Goal: Transaction & Acquisition: Purchase product/service

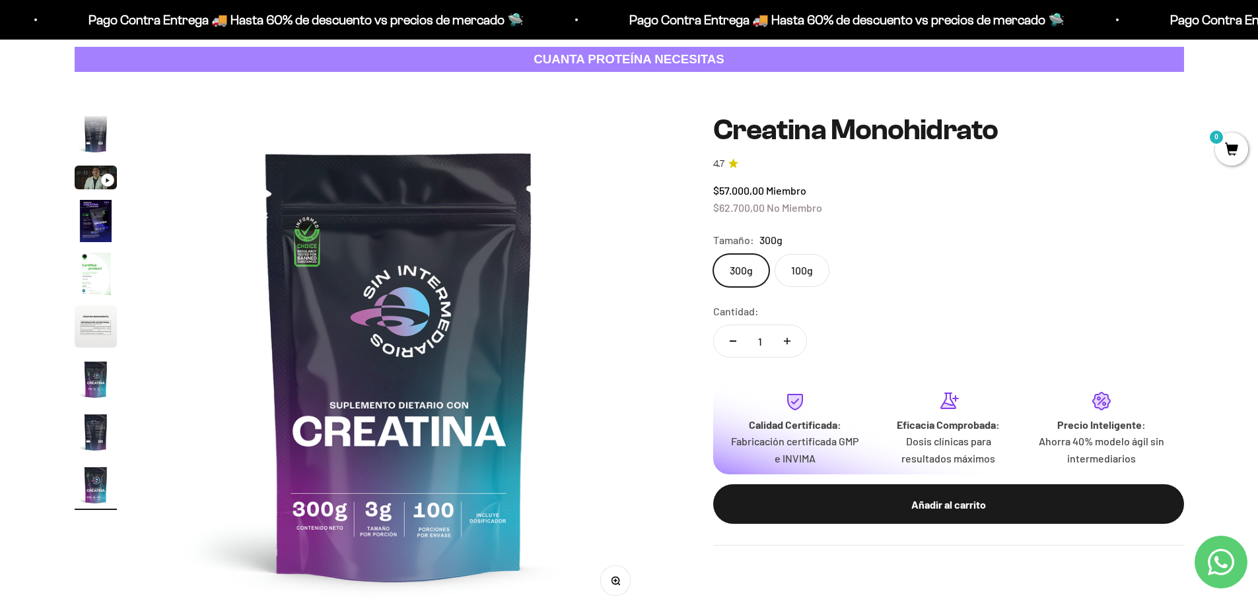
click at [86, 226] on img "Ir al artículo 4" at bounding box center [96, 221] width 42 height 42
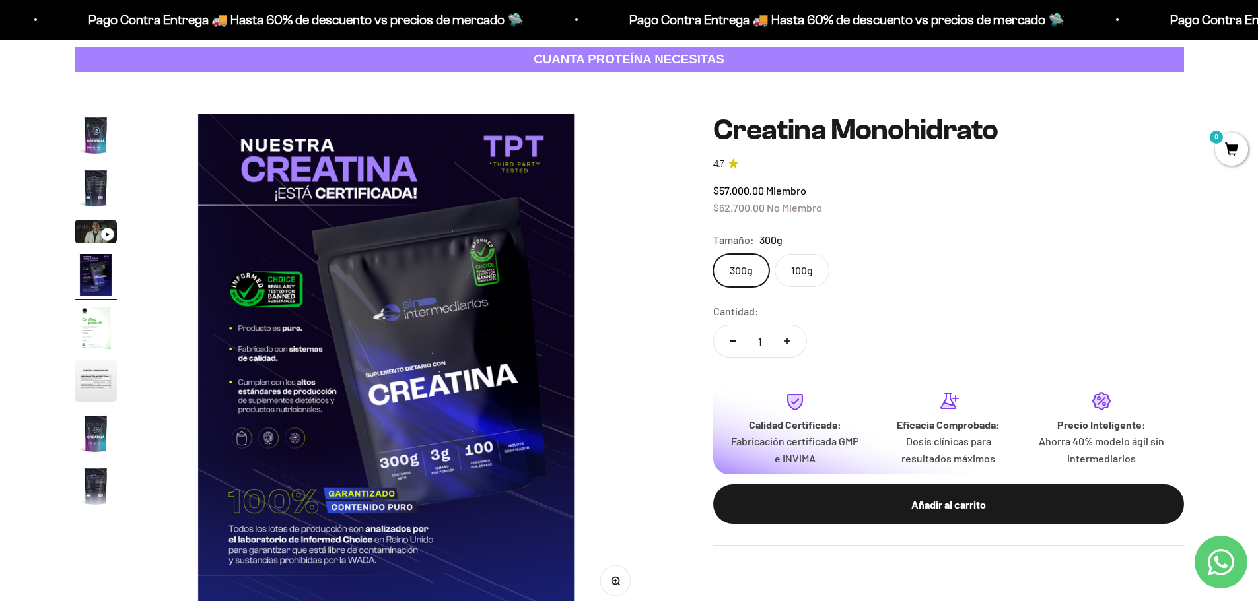
scroll to position [0, 1551]
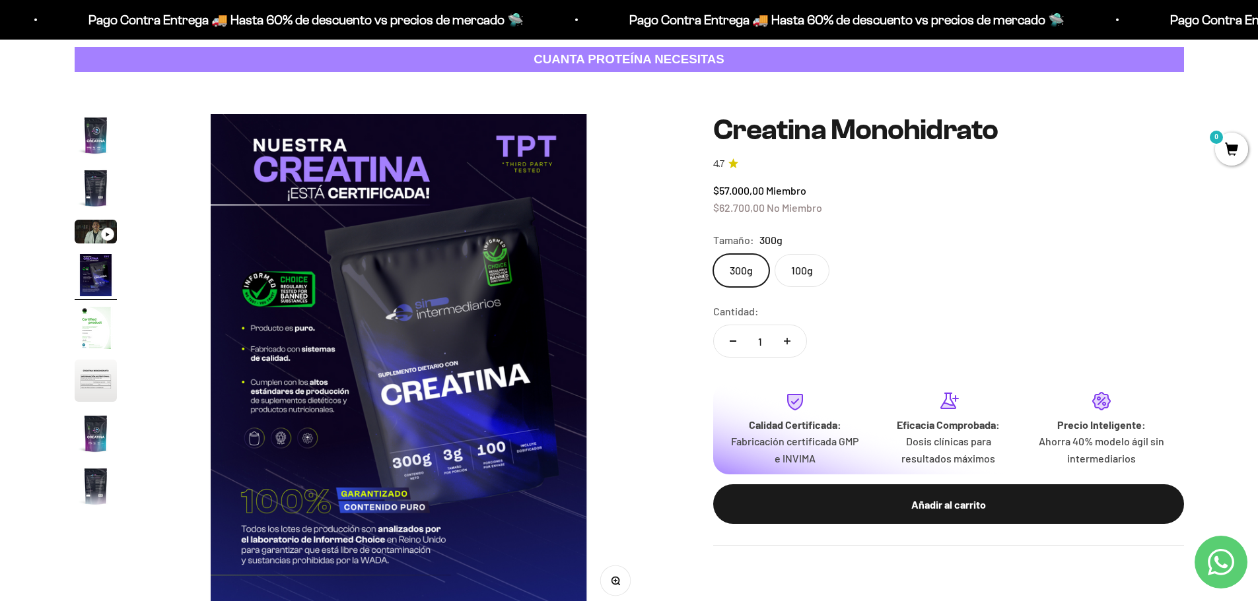
click at [100, 259] on img "Ir al artículo 4" at bounding box center [96, 275] width 42 height 42
click at [105, 302] on page-dots at bounding box center [96, 312] width 42 height 396
click at [105, 314] on img "Ir al artículo 5" at bounding box center [96, 328] width 42 height 42
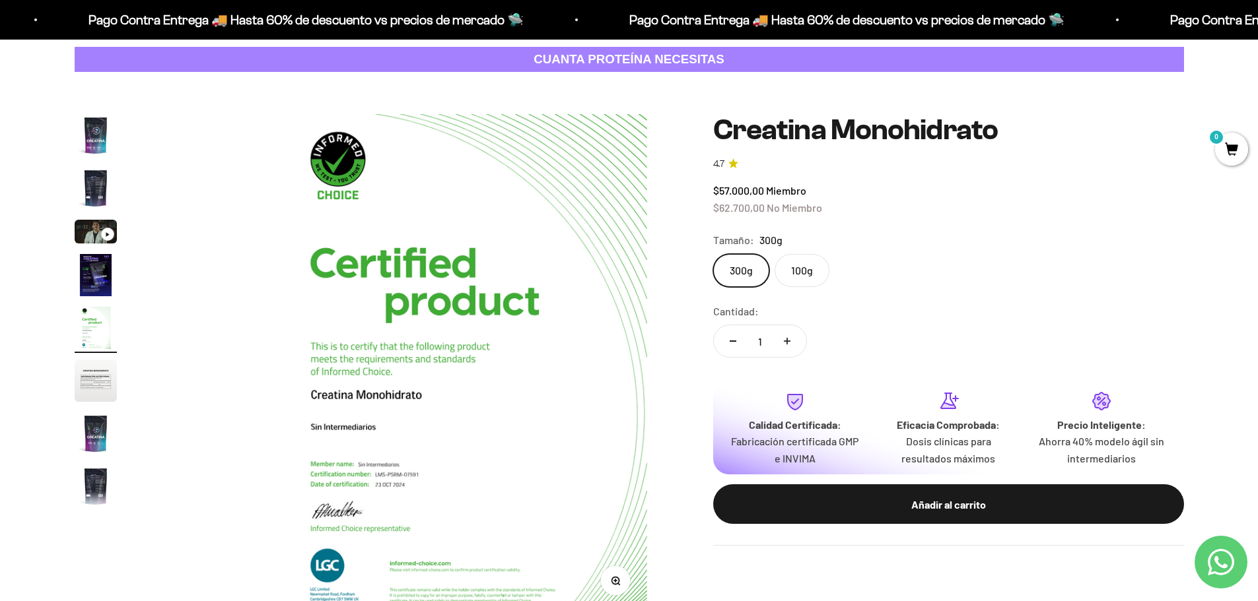
scroll to position [0, 2068]
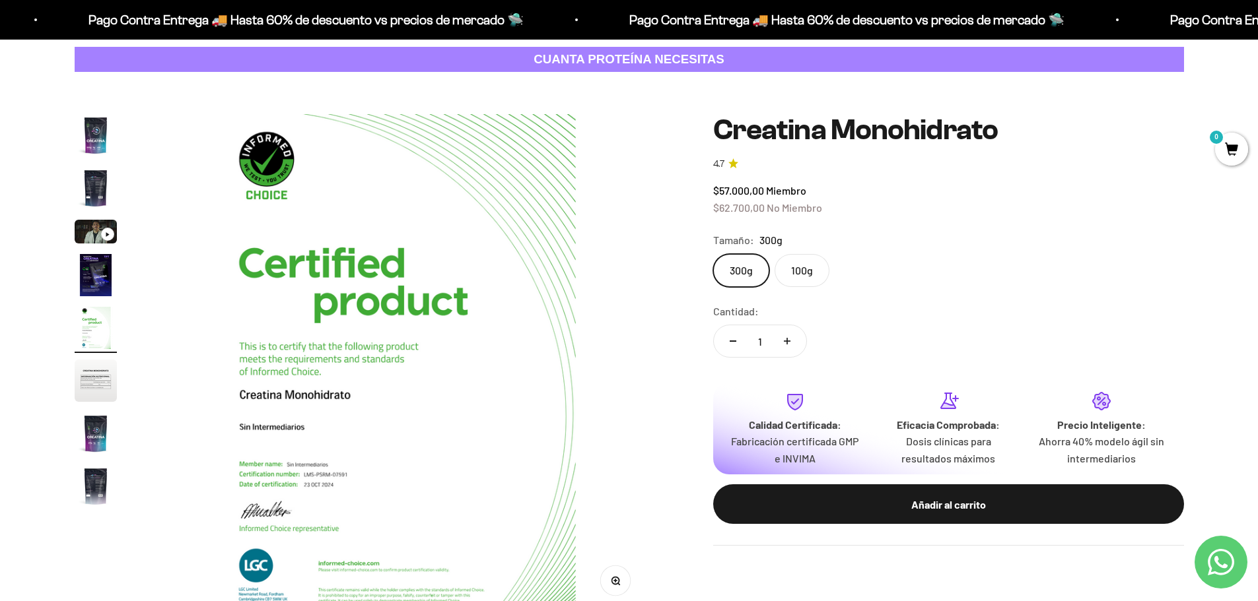
click at [100, 386] on img "Ir al artículo 6" at bounding box center [96, 381] width 42 height 42
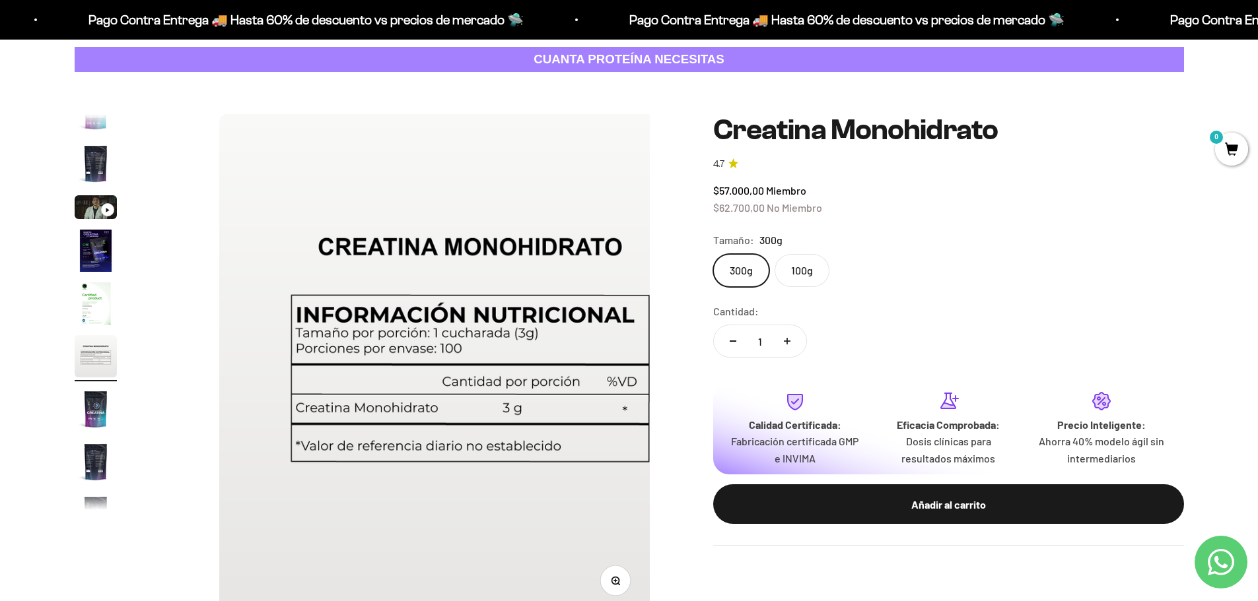
scroll to position [0, 2585]
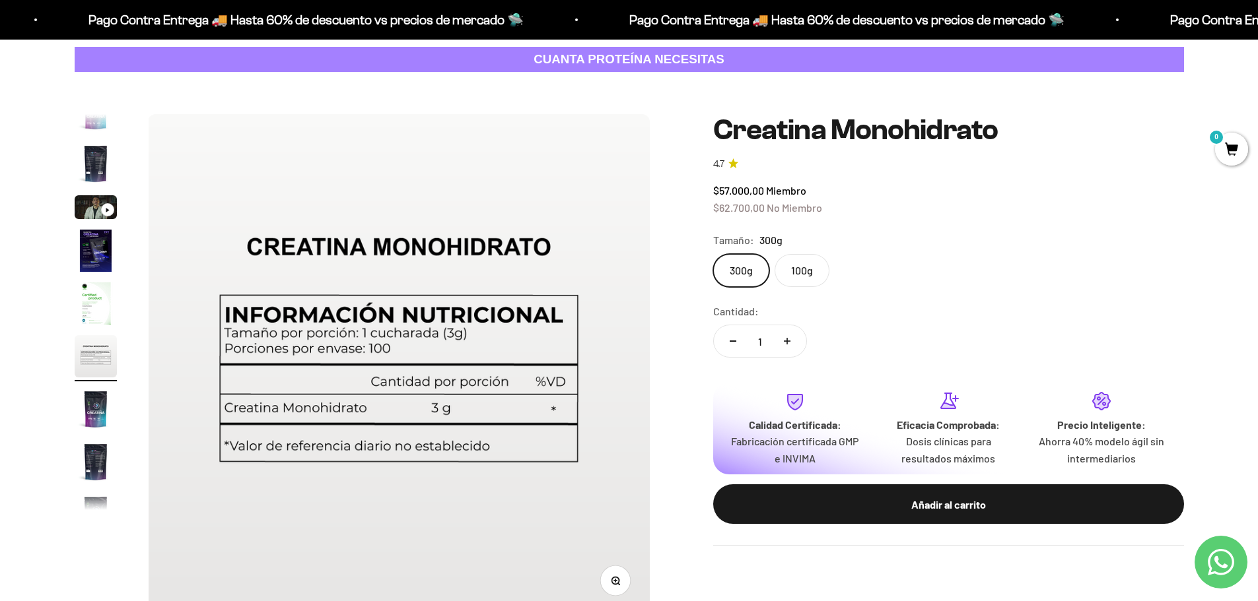
click at [93, 454] on img "Ir al artículo 8" at bounding box center [96, 462] width 42 height 42
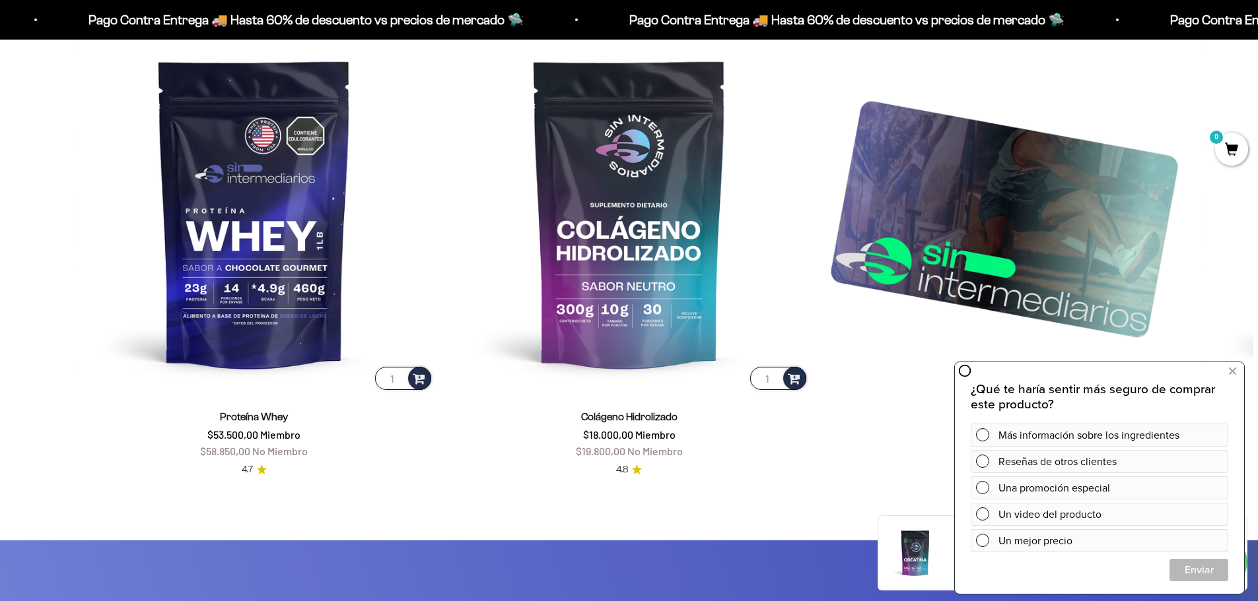
scroll to position [2178, 0]
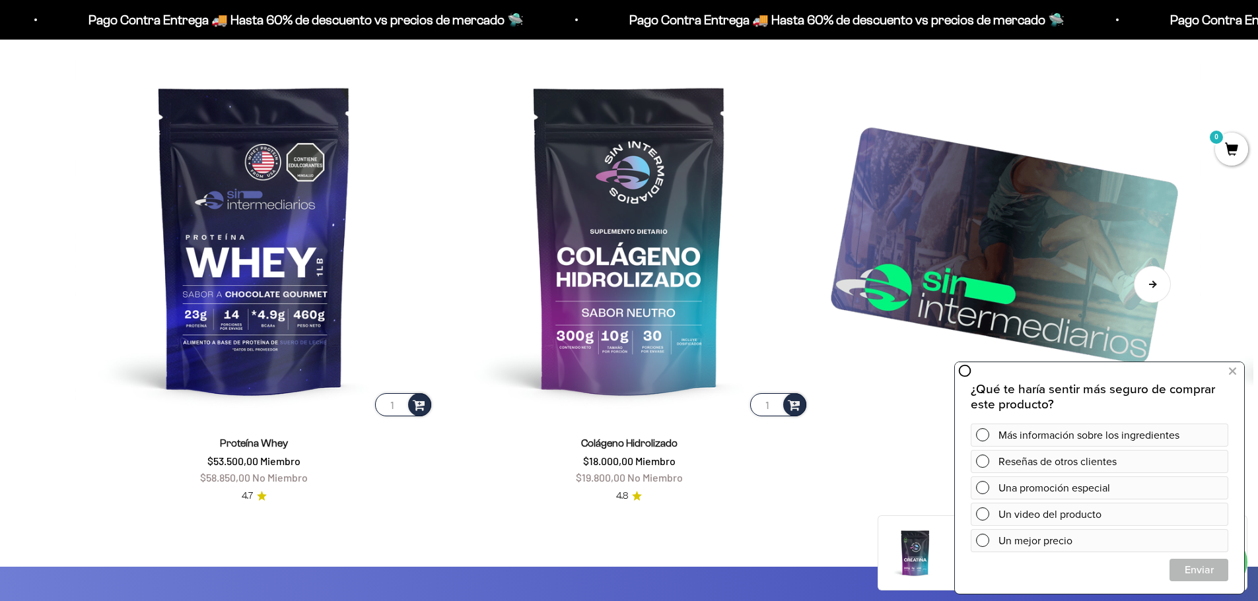
click at [1153, 291] on button "Siguiente" at bounding box center [1151, 284] width 37 height 37
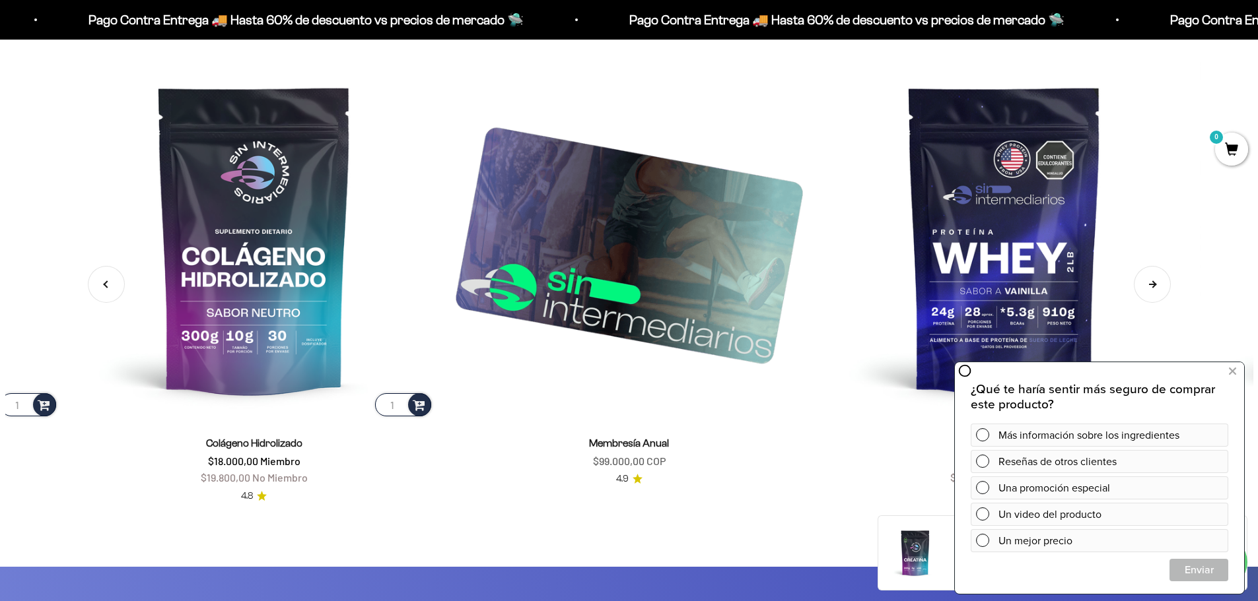
click at [1153, 291] on button "Siguiente" at bounding box center [1151, 284] width 37 height 37
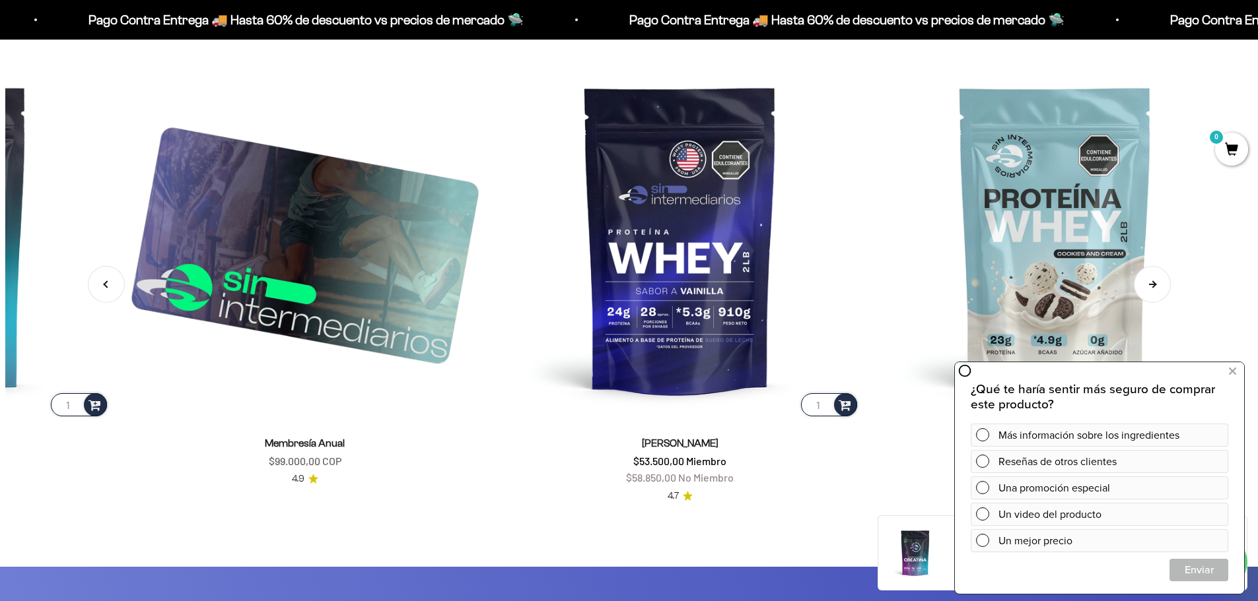
scroll to position [0, 750]
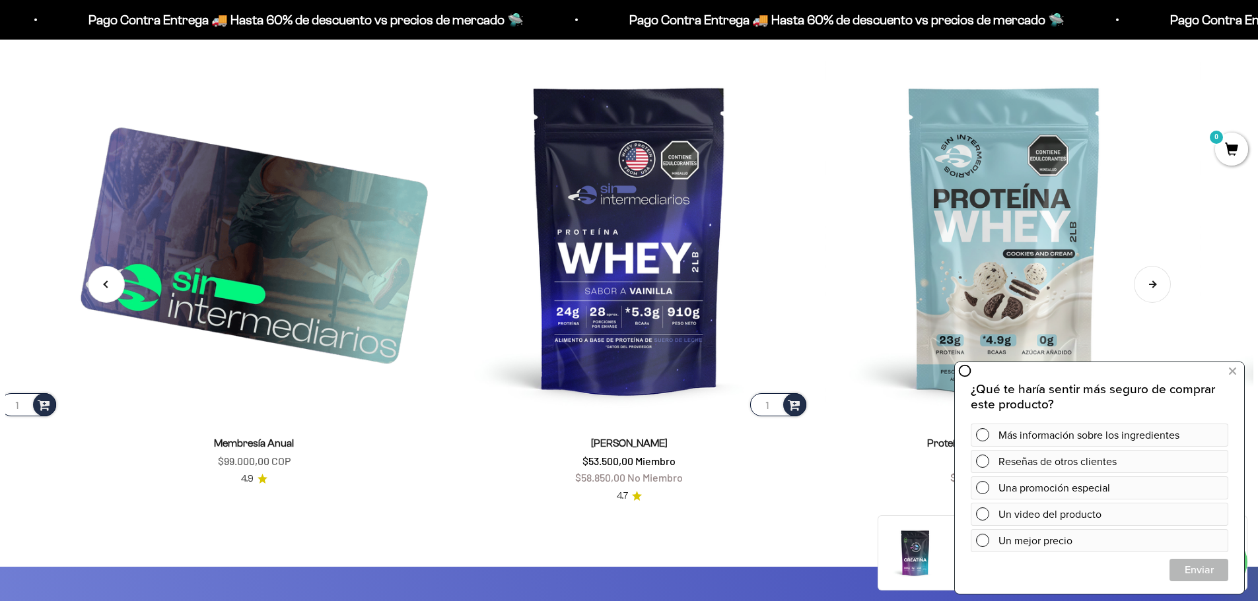
click at [1153, 291] on button "Siguiente" at bounding box center [1151, 284] width 37 height 37
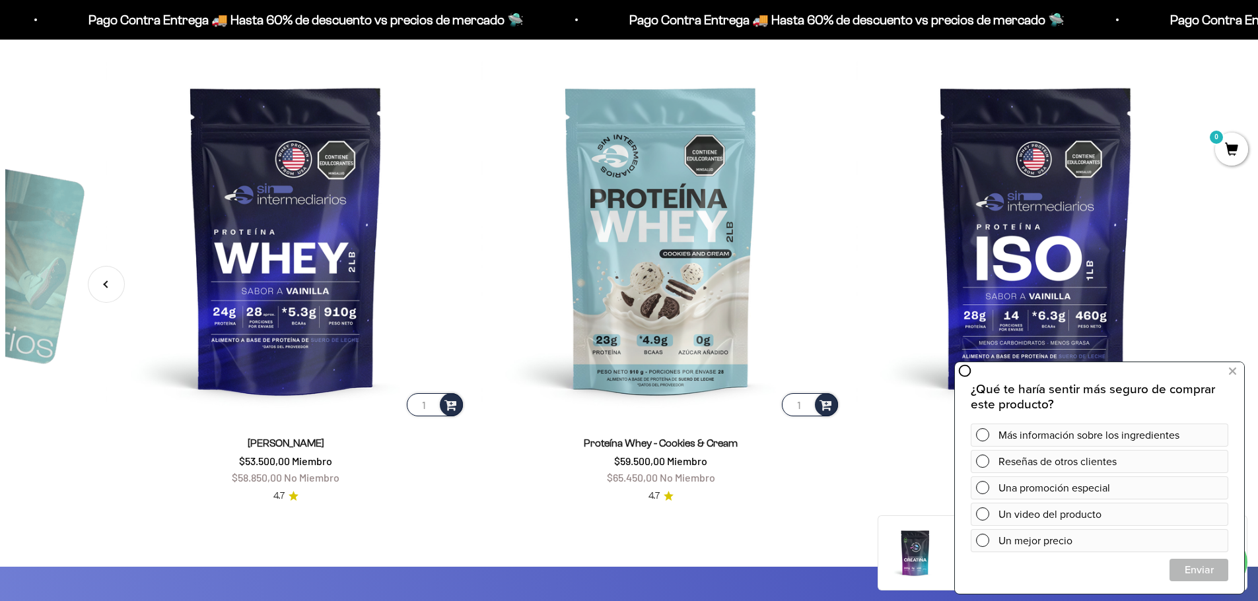
scroll to position [0, 1125]
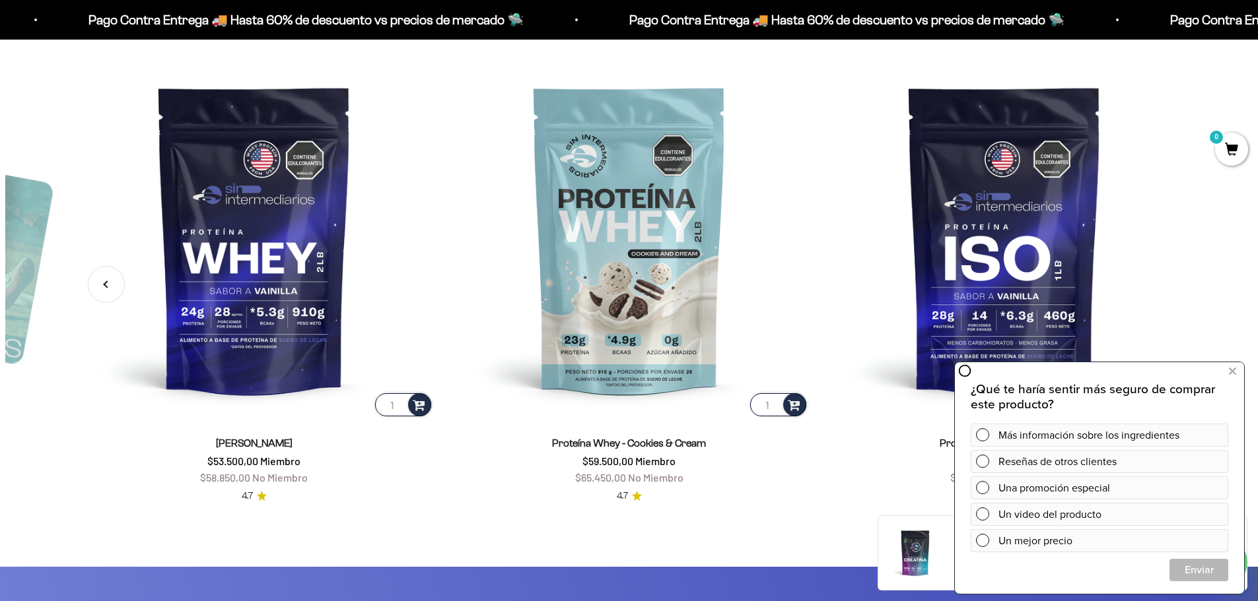
click at [1153, 291] on img at bounding box center [1003, 239] width 359 height 359
